Goal: Task Accomplishment & Management: Use online tool/utility

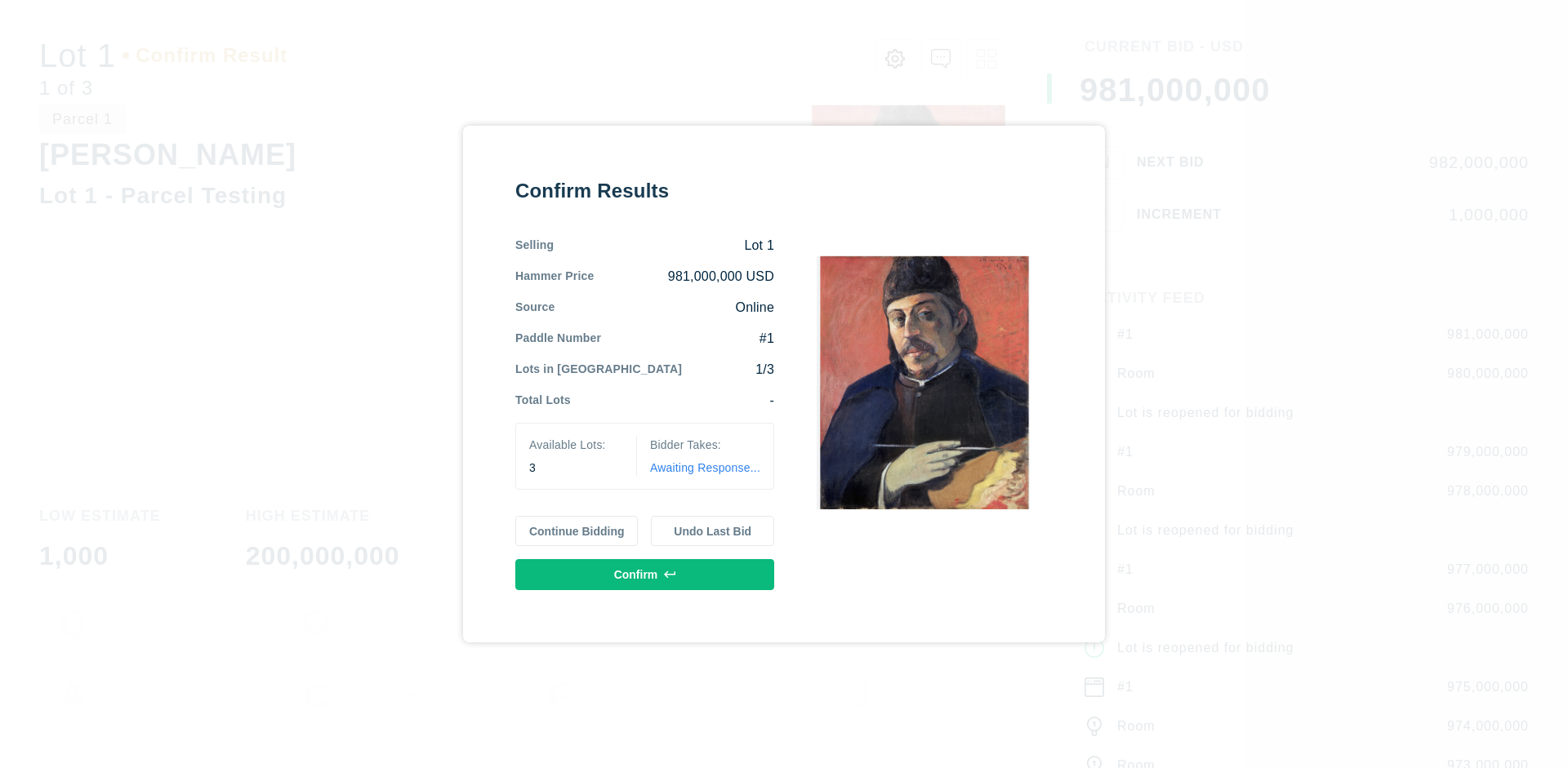
click at [577, 531] on button "Continue Bidding" at bounding box center [577, 531] width 123 height 31
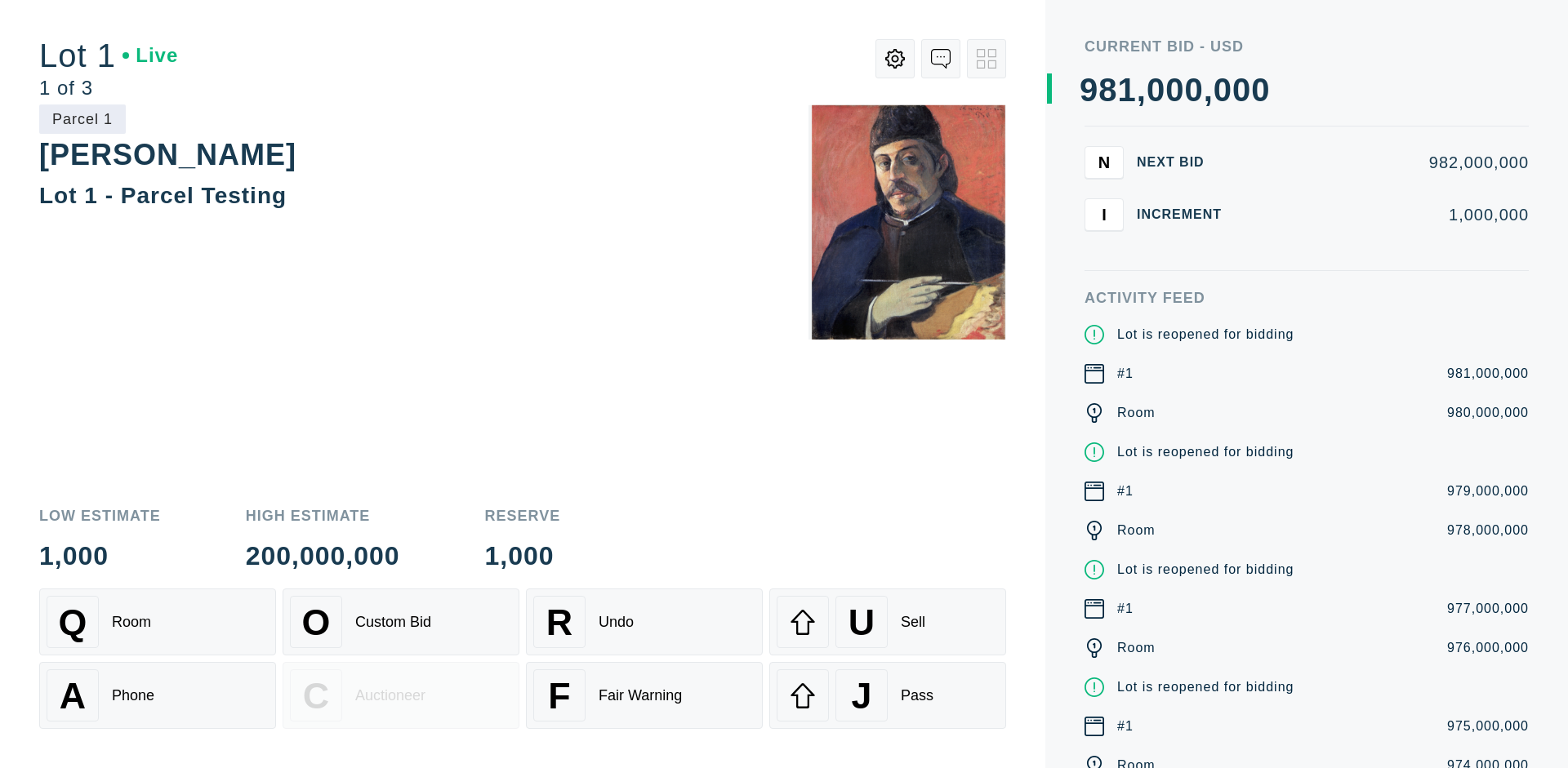
click at [158, 622] on div "Q Room" at bounding box center [157, 621] width 222 height 52
